Goal: Navigation & Orientation: Find specific page/section

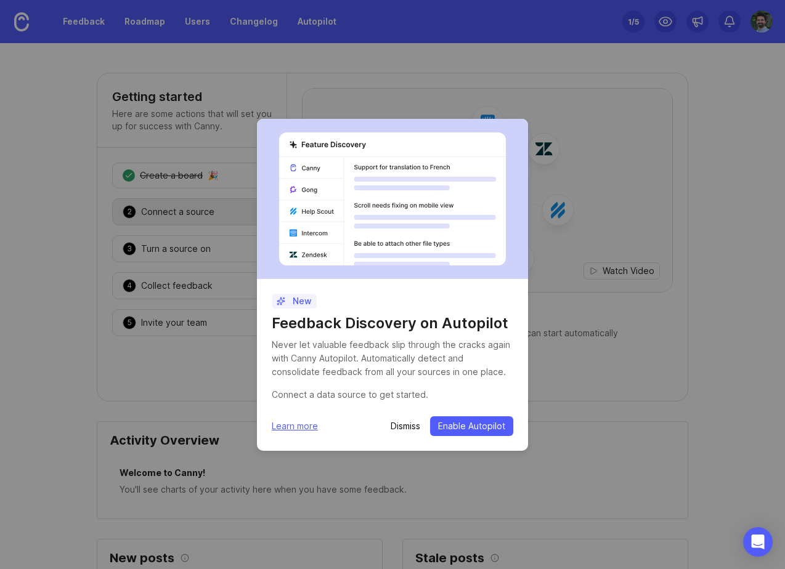
click at [413, 425] on p "Dismiss" at bounding box center [405, 426] width 30 height 12
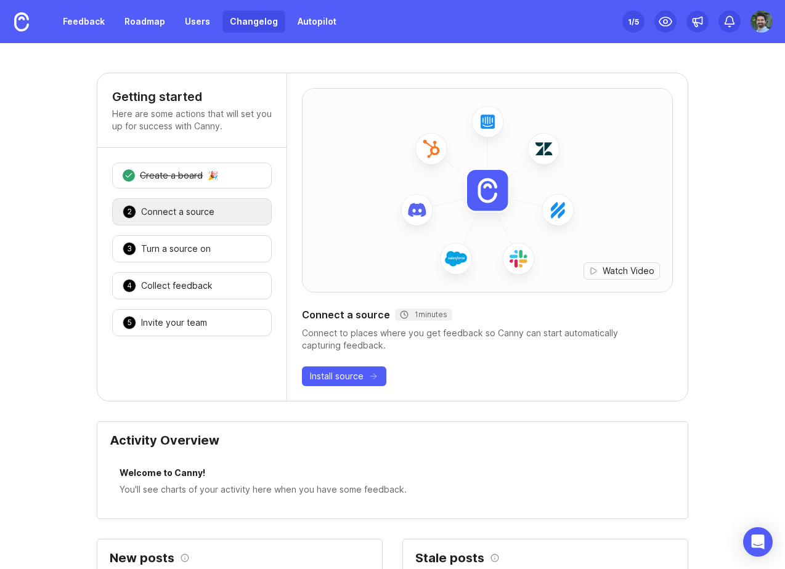
click at [257, 14] on link "Changelog" at bounding box center [253, 21] width 63 height 22
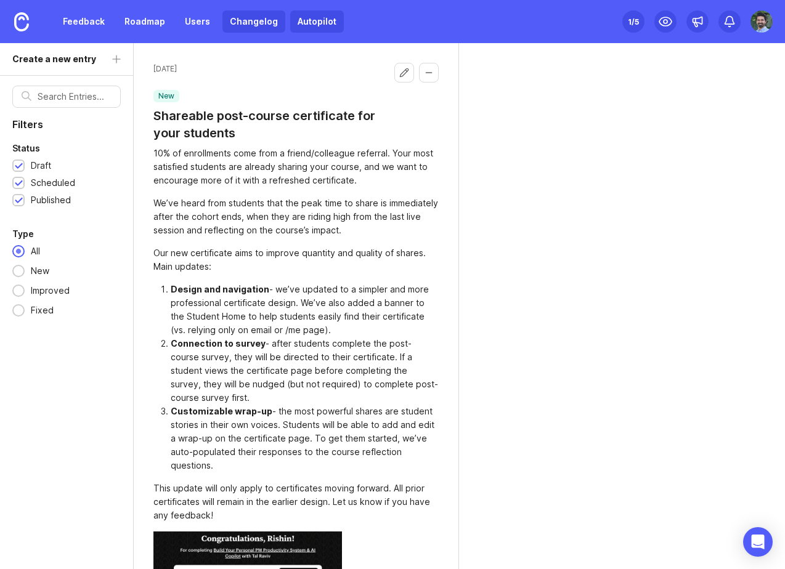
click at [300, 26] on link "Autopilot" at bounding box center [317, 21] width 54 height 22
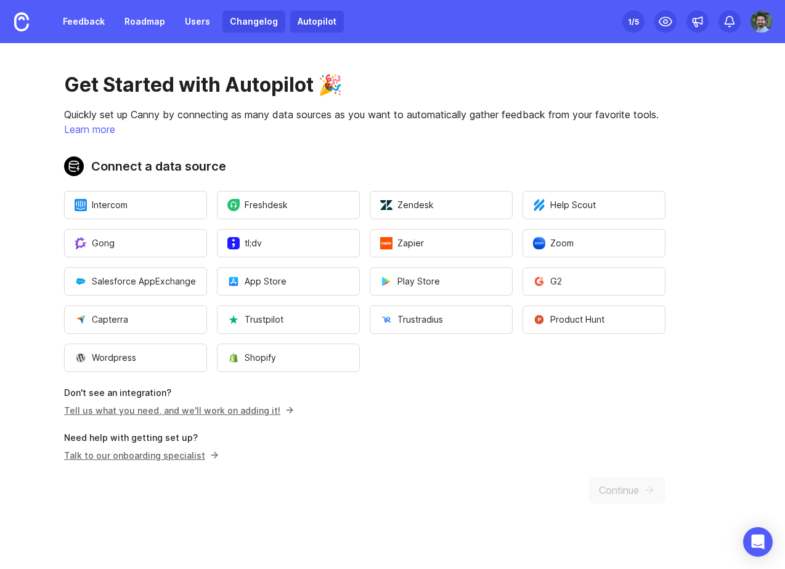
click at [239, 28] on link "Changelog" at bounding box center [253, 21] width 63 height 22
